Goal: Obtain resource: Download file/media

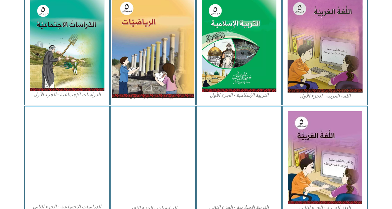
scroll to position [192, 0]
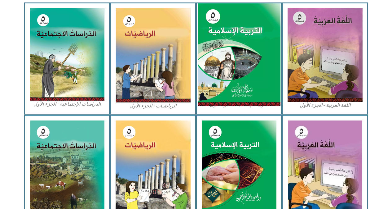
click at [228, 42] on img at bounding box center [239, 54] width 83 height 103
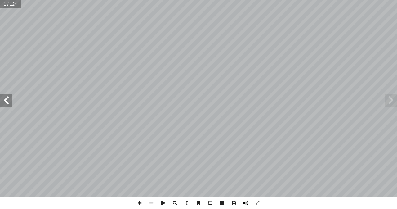
click at [237, 203] on span at bounding box center [234, 203] width 12 height 12
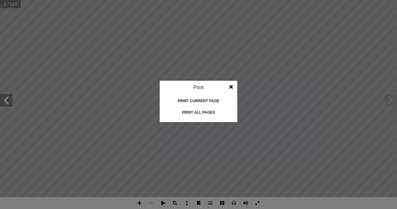
click at [212, 112] on div "Print all pages" at bounding box center [198, 112] width 62 height 10
